Goal: Check status: Check status

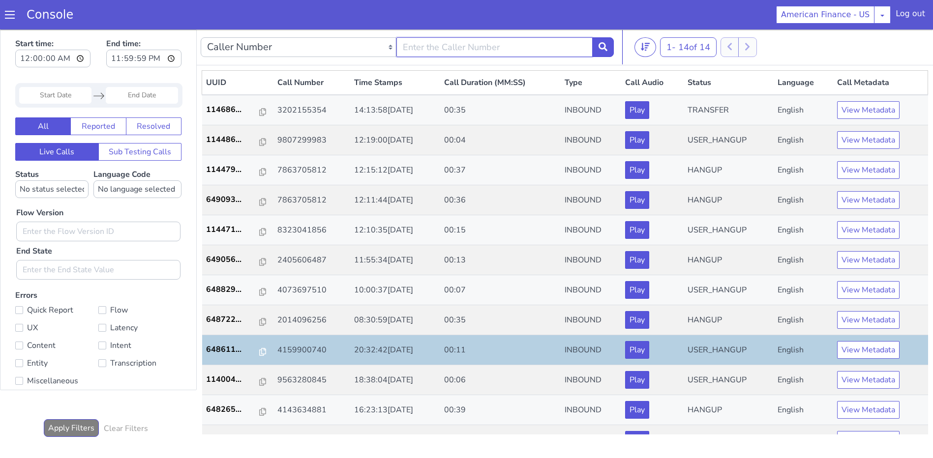
click at [424, 48] on input "text" at bounding box center [494, 47] width 196 height 20
paste input "9187217699"
type input "9187217699"
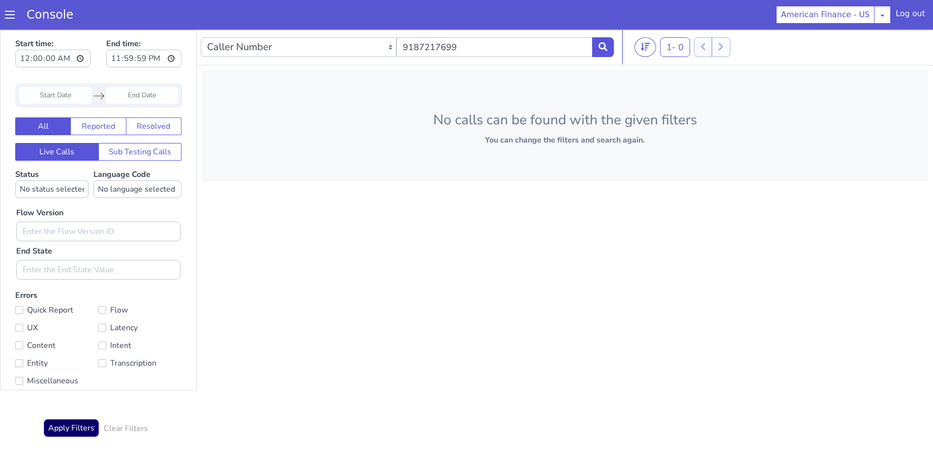
click at [57, 104] on div "Navigate forward to interact with the calendar and select a date. Press the que…" at bounding box center [98, 95] width 167 height 25
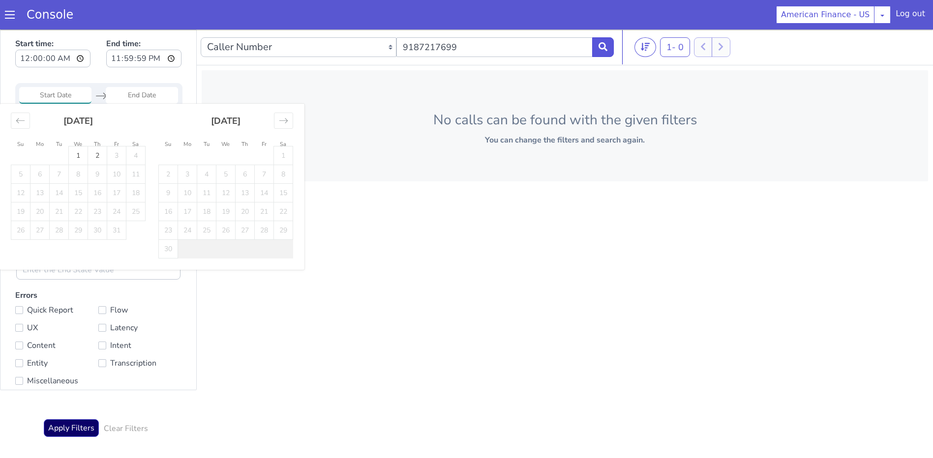
click at [63, 91] on input "Start Date" at bounding box center [55, 95] width 72 height 17
click at [84, 156] on td "1" at bounding box center [78, 156] width 19 height 19
type input "[DATE]"
click at [81, 160] on td "1" at bounding box center [78, 156] width 19 height 19
type input "[DATE]"
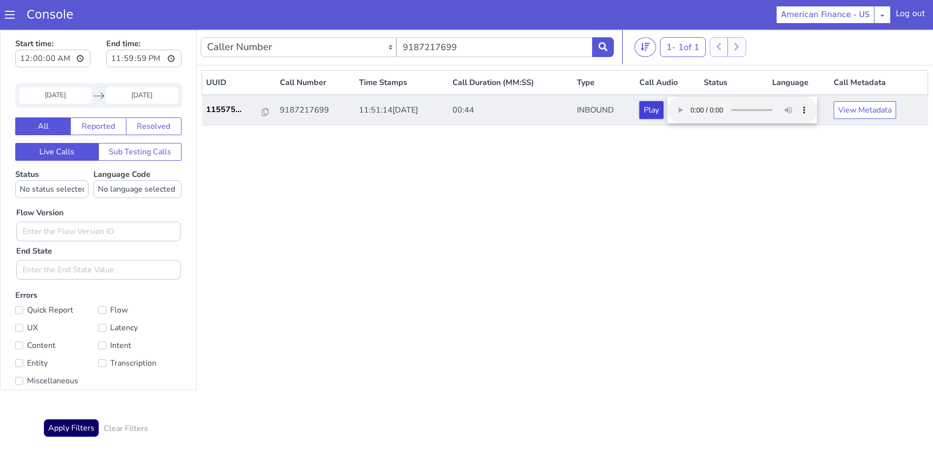
click at [664, 112] on button "Play" at bounding box center [651, 110] width 24 height 18
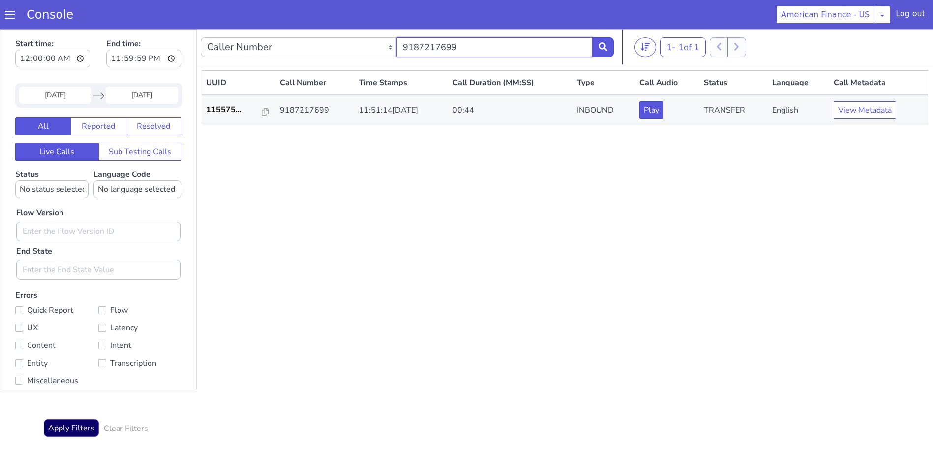
drag, startPoint x: 478, startPoint y: 44, endPoint x: 333, endPoint y: 42, distance: 144.6
click at [333, 37] on div "Caller Number Call UUID Custom Parameter 9187217699" at bounding box center [407, 47] width 413 height 28
paste input "2132150238"
type input "2132150238"
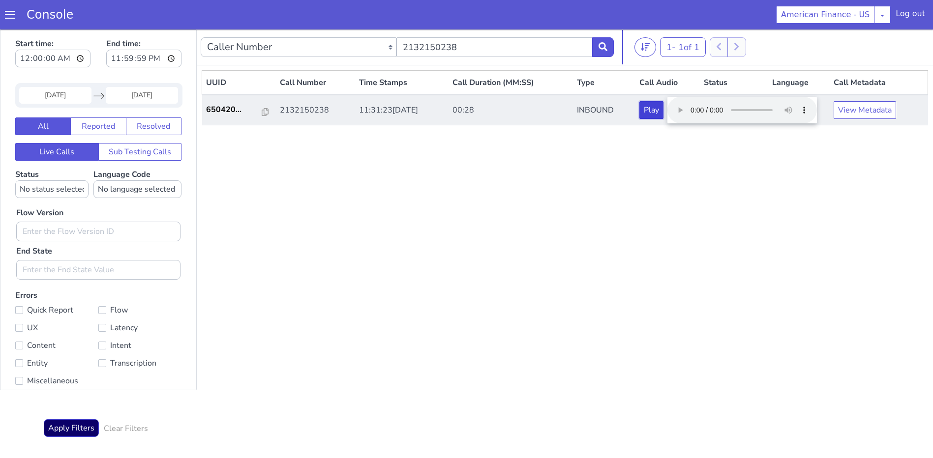
click at [661, 112] on button "Play" at bounding box center [651, 110] width 24 height 18
